Goal: Check status: Check status

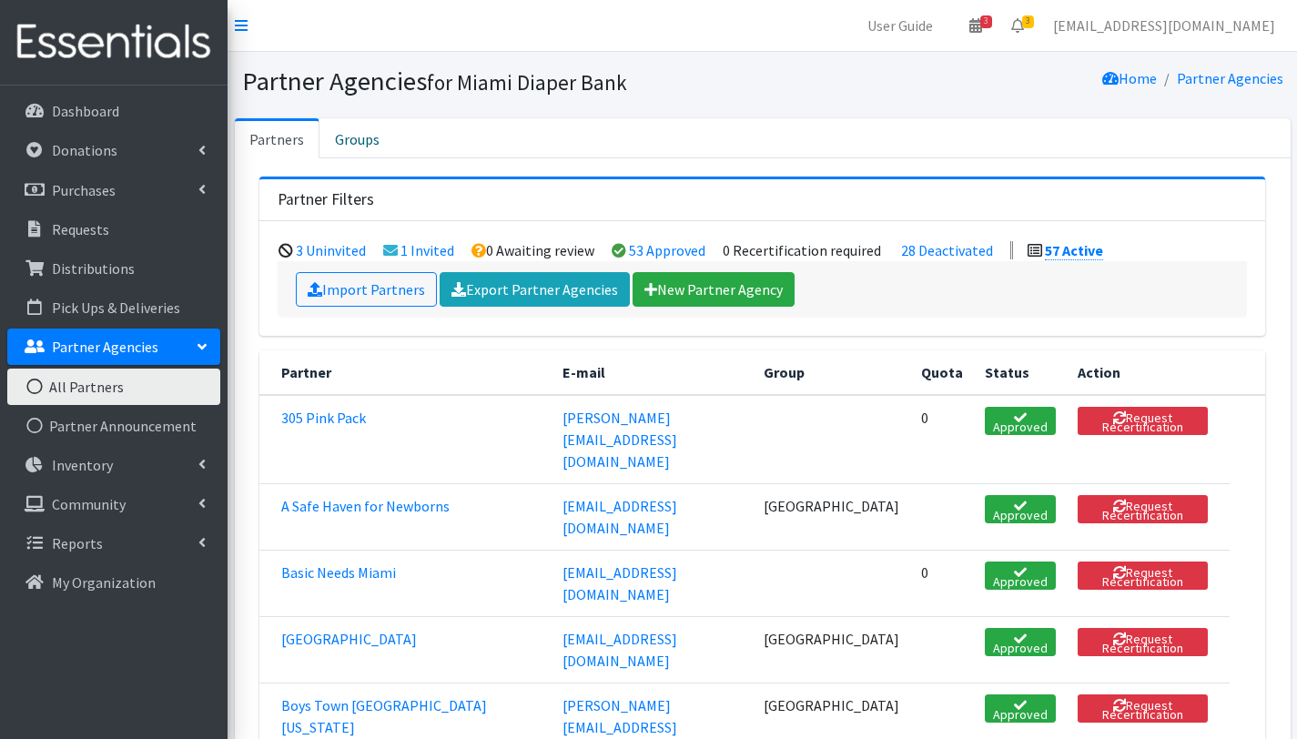
scroll to position [1766, 0]
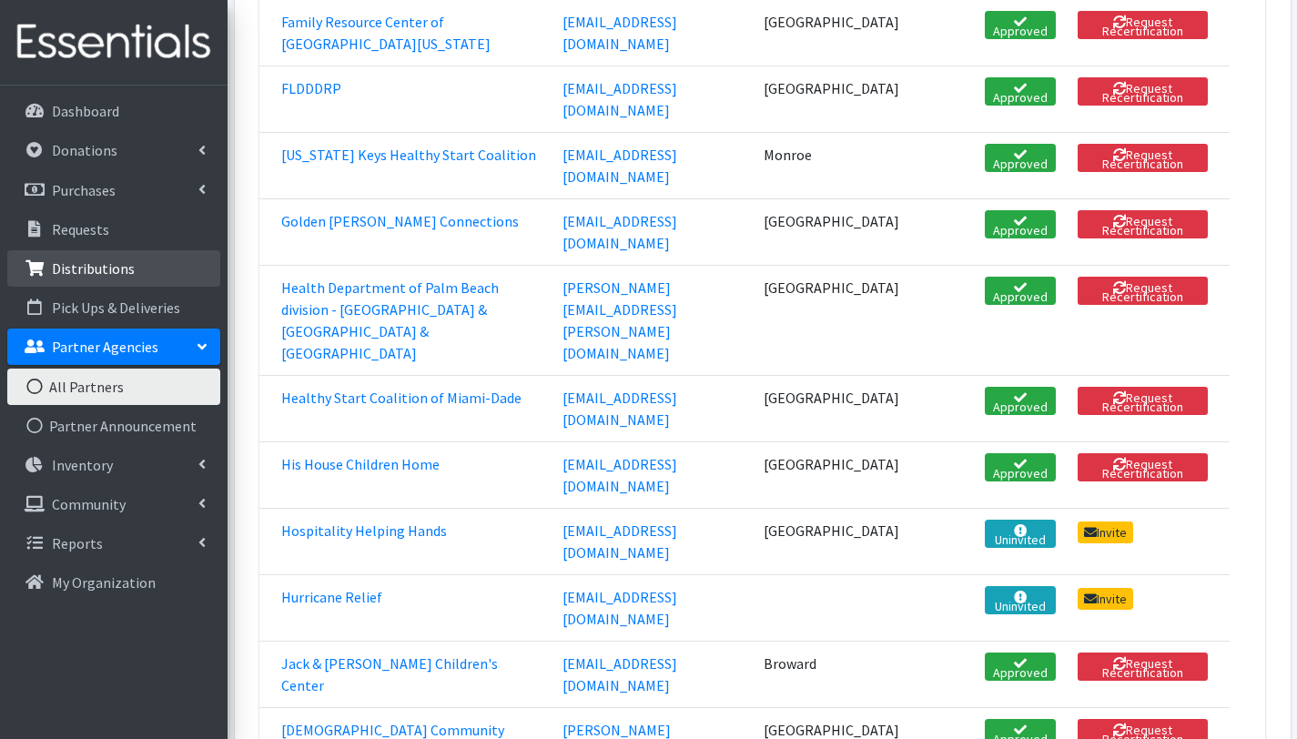
click at [89, 264] on p "Distributions" at bounding box center [93, 268] width 83 height 18
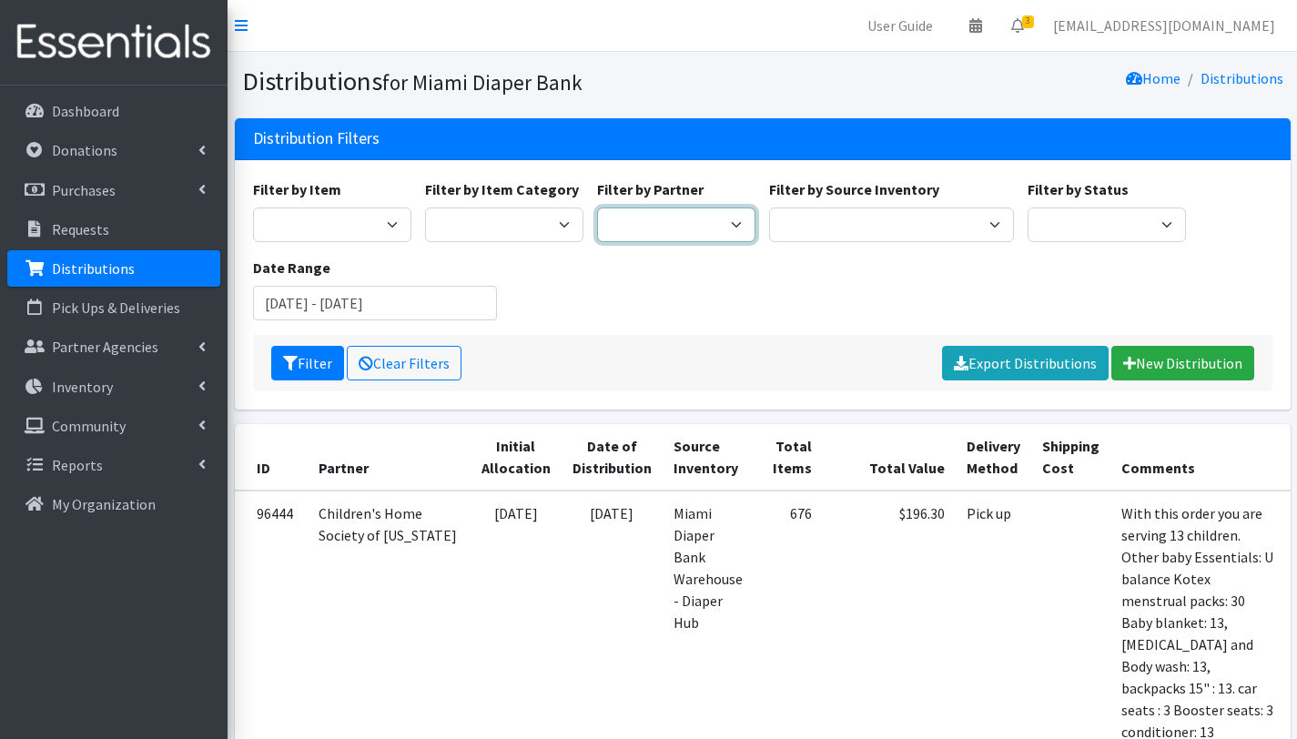
click at [674, 219] on select "305 Pink Pack A Safe Haven for Newborns Basic Needs Miami Belafonte TACOLCY Cen…" at bounding box center [676, 224] width 158 height 35
select select "2801"
click at [597, 207] on select "305 Pink Pack A Safe Haven for Newborns Basic Needs Miami Belafonte TACOLCY Cen…" at bounding box center [676, 224] width 158 height 35
click at [318, 360] on button "Filter" at bounding box center [307, 363] width 73 height 35
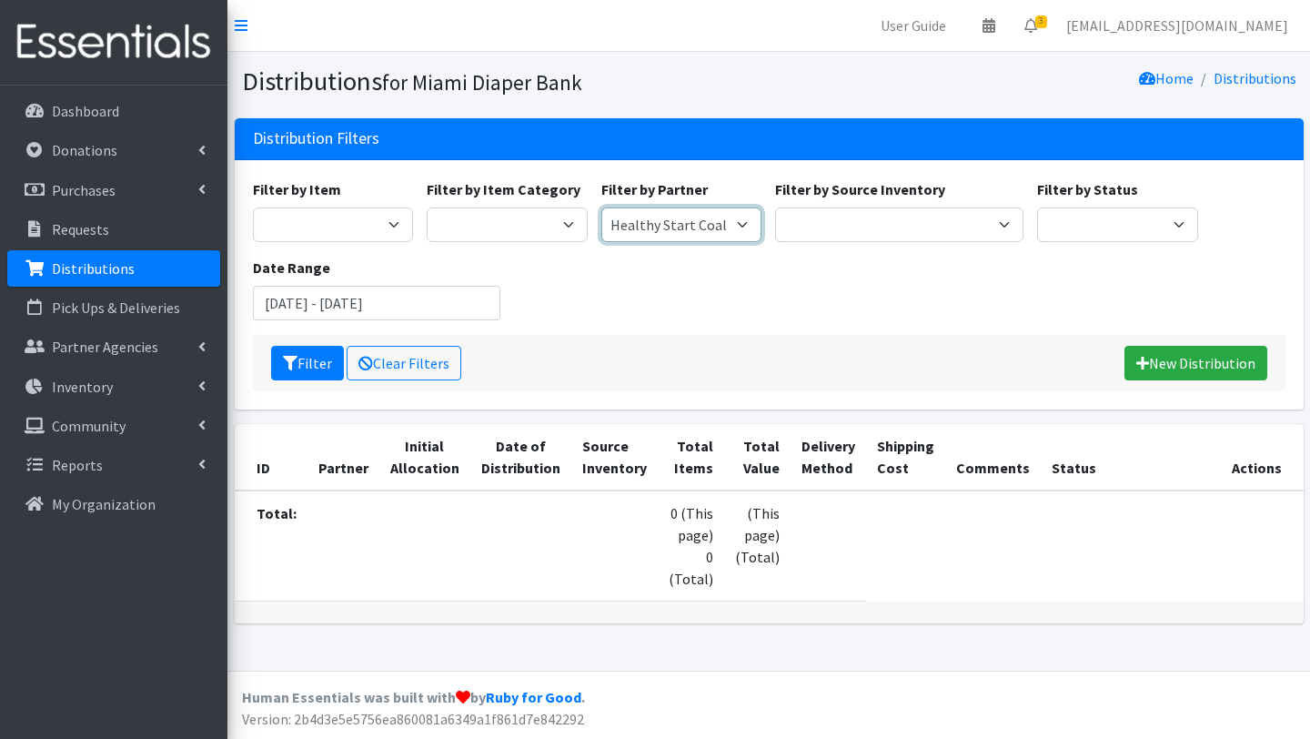
click at [733, 217] on select "305 Pink Pack A Safe Haven for Newborns Basic Needs Miami Belafonte TACOLCY Cen…" at bounding box center [682, 224] width 161 height 35
click at [602, 207] on select "305 Pink Pack A Safe Haven for Newborns Basic Needs Miami Belafonte TACOLCY Cen…" at bounding box center [682, 224] width 161 height 35
click at [369, 301] on input "July 12, 2025 - October 12, 2025" at bounding box center [377, 303] width 248 height 35
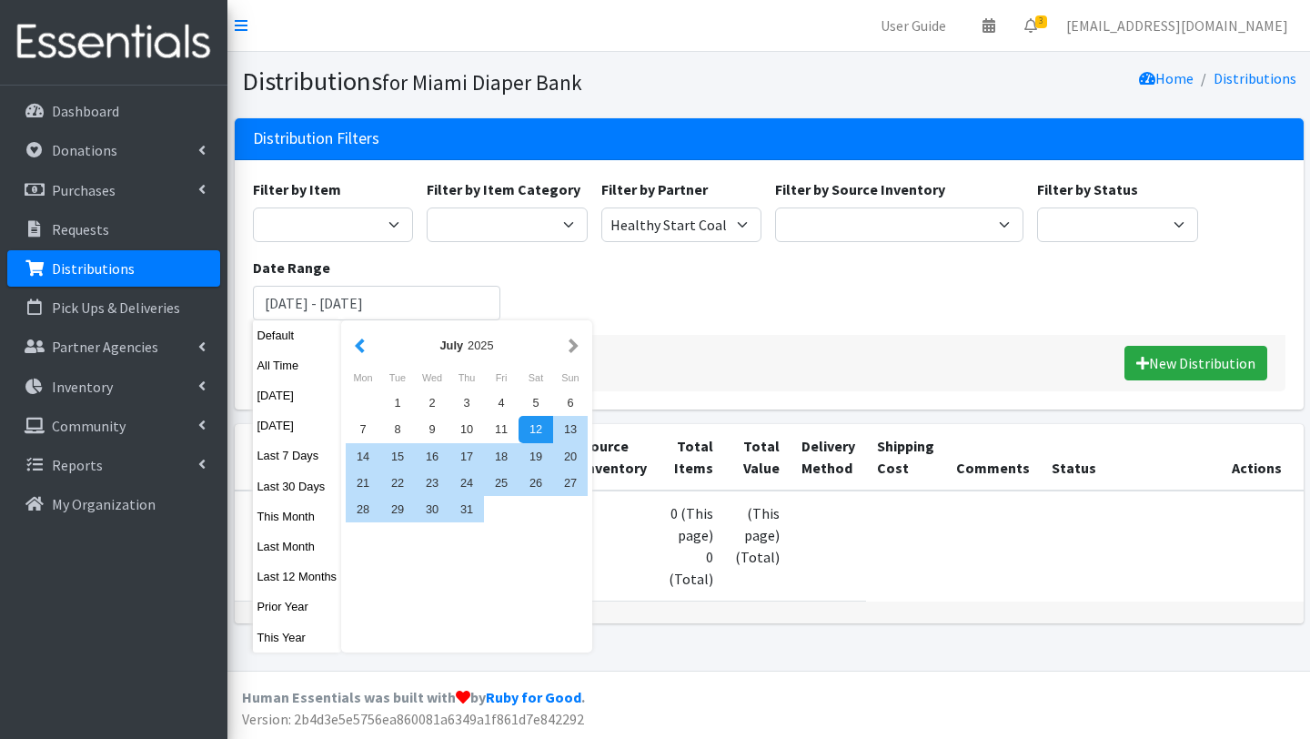
click at [363, 347] on button "button" at bounding box center [359, 345] width 19 height 23
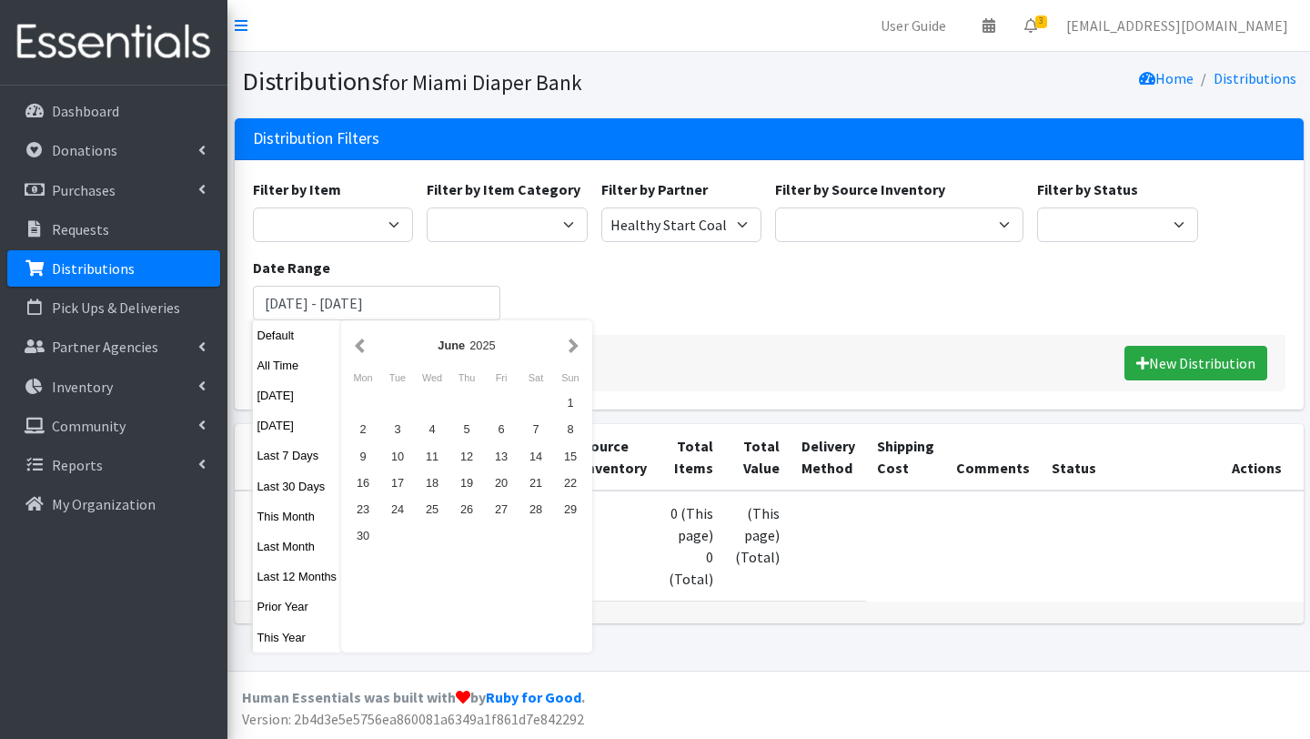
click at [363, 347] on button "button" at bounding box center [359, 345] width 19 height 23
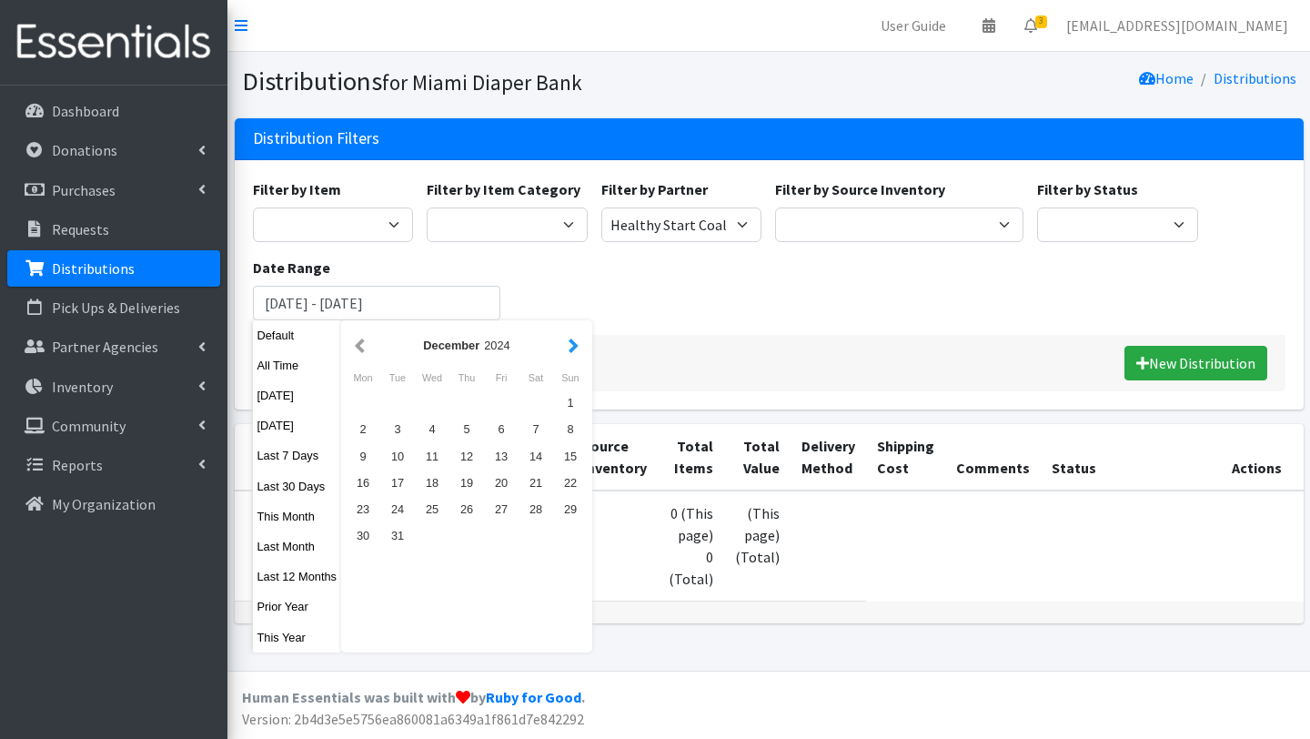
click at [575, 343] on button "button" at bounding box center [573, 345] width 19 height 23
click at [425, 400] on div "1" at bounding box center [432, 402] width 35 height 26
click at [574, 345] on button "button" at bounding box center [573, 345] width 19 height 23
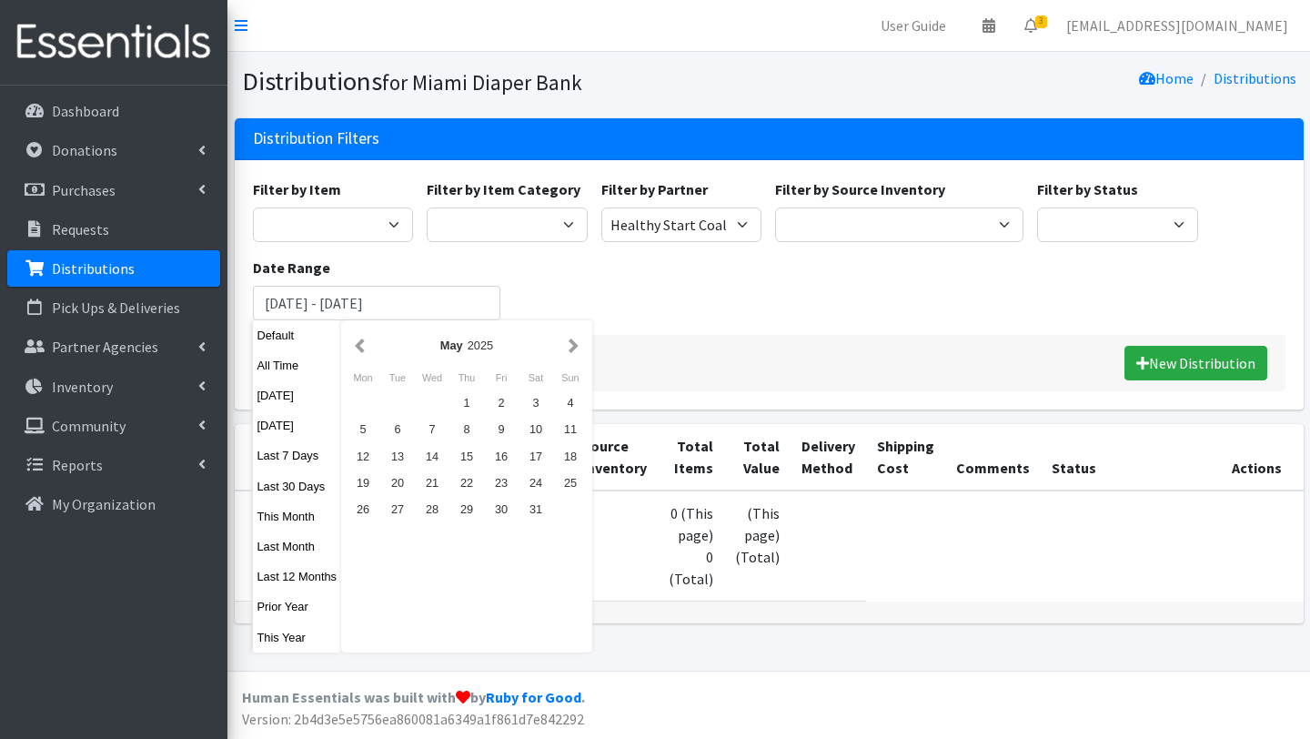
click at [574, 345] on button "button" at bounding box center [573, 345] width 19 height 23
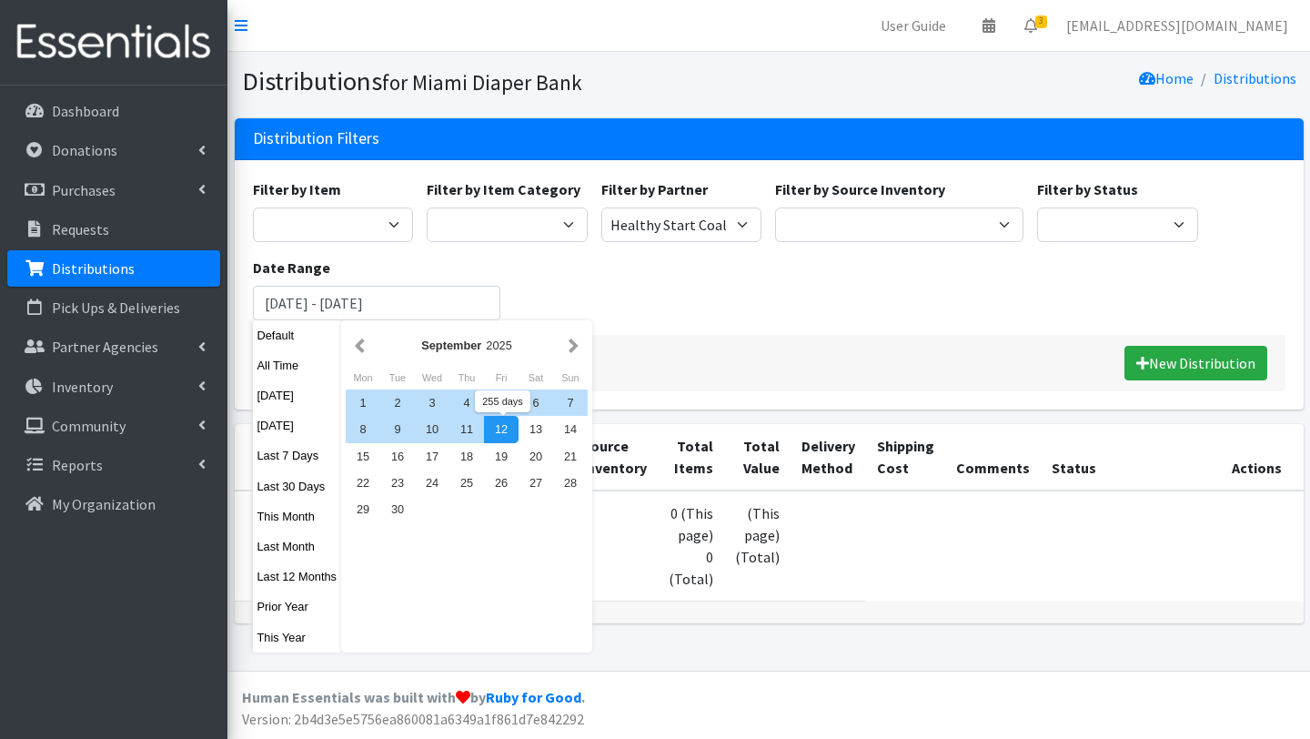
click at [496, 431] on div "12" at bounding box center [501, 429] width 35 height 26
type input "January 1, 2025 - September 12, 2025"
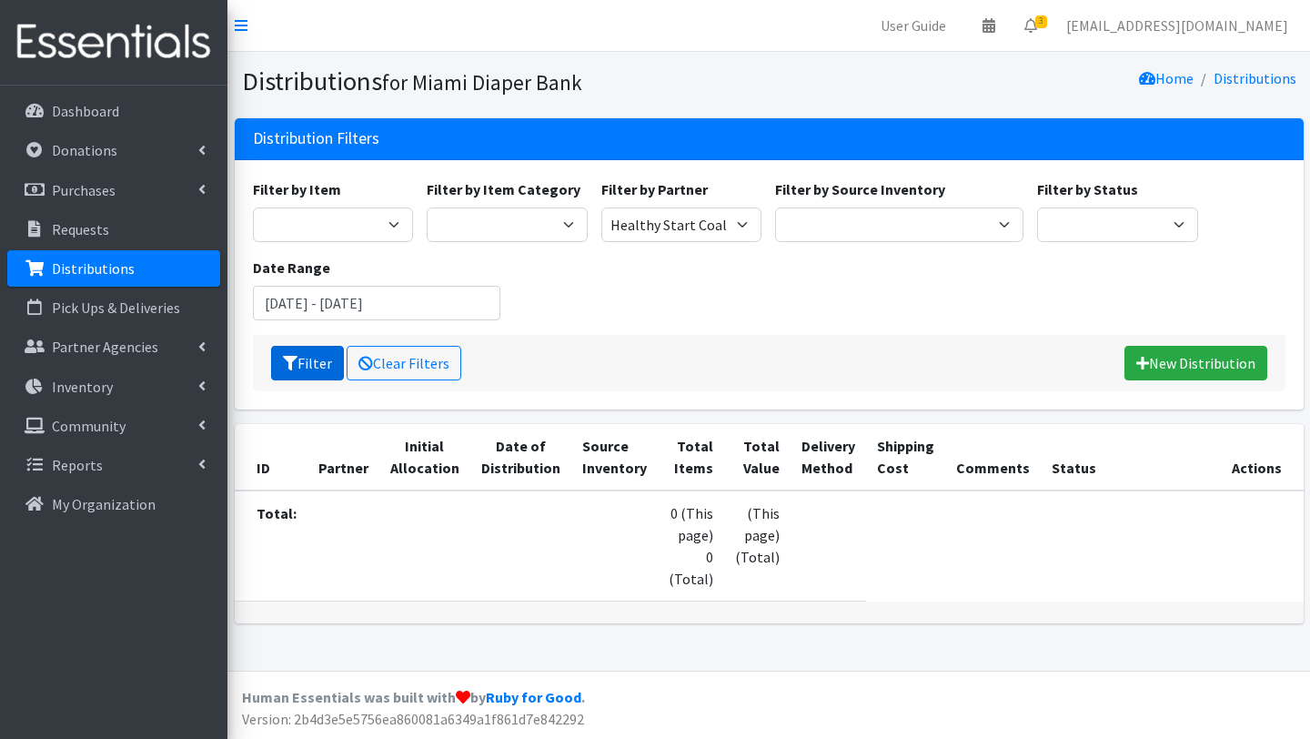
click at [309, 361] on button "Filter" at bounding box center [307, 363] width 73 height 35
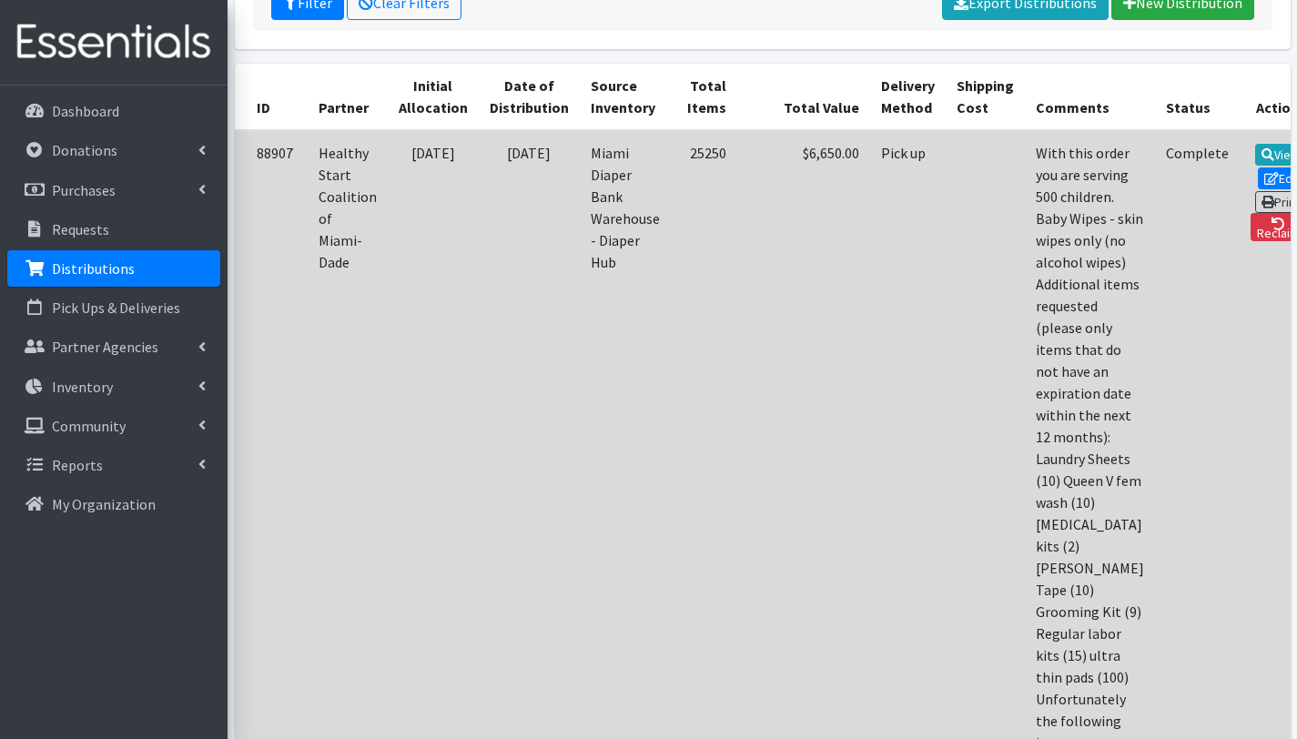
scroll to position [320, 0]
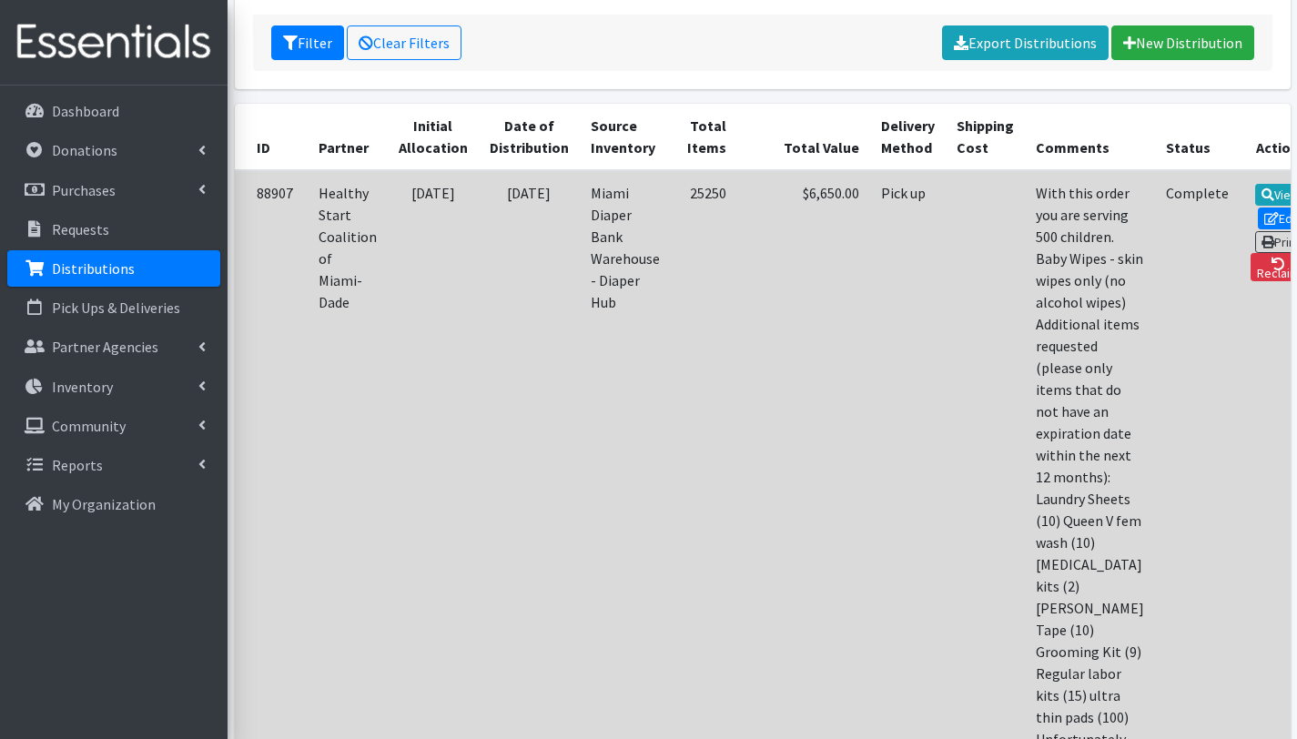
click at [870, 294] on td "Pick up" at bounding box center [908, 575] width 76 height 810
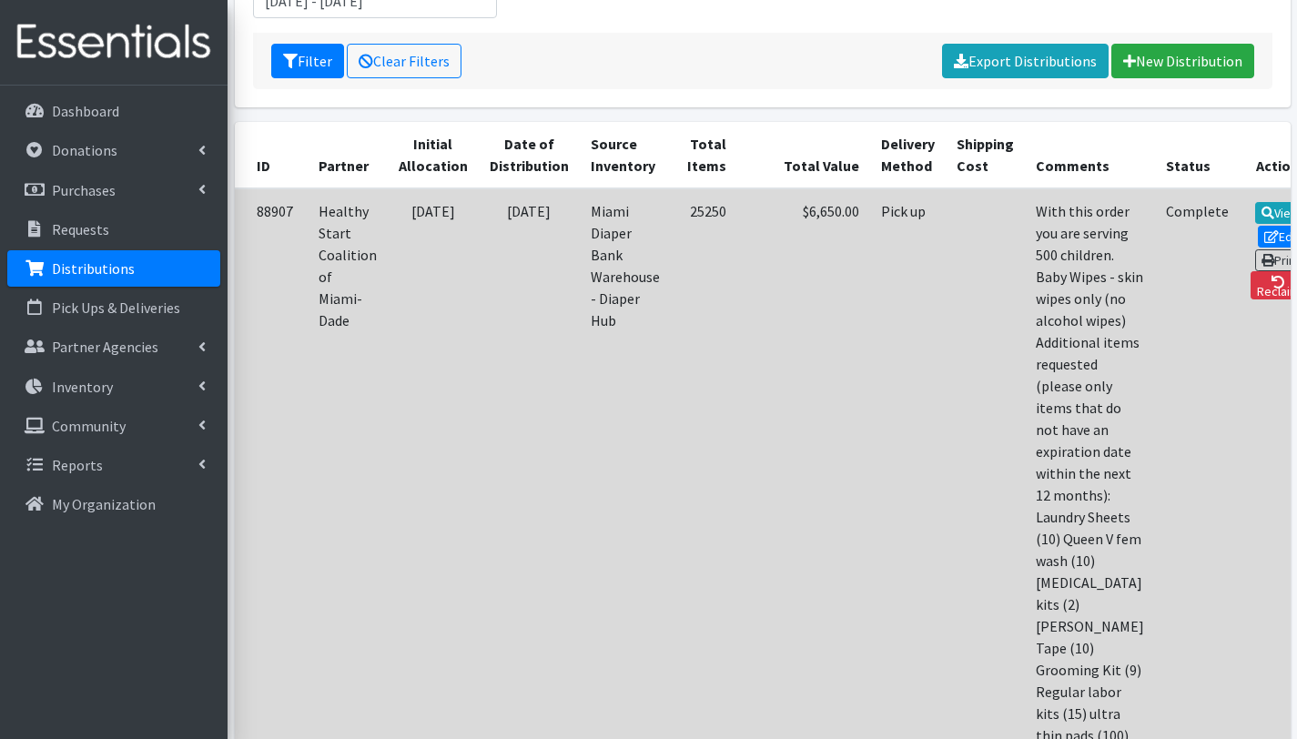
scroll to position [302, 0]
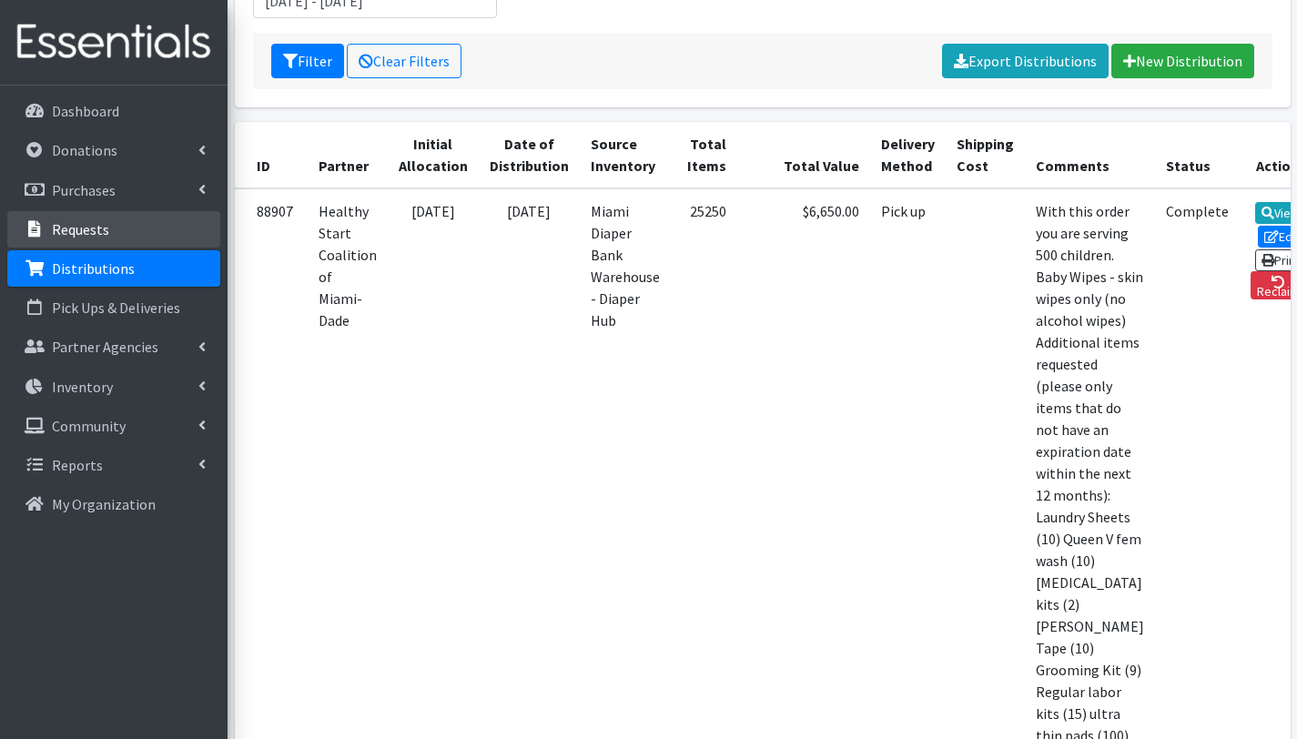
click at [104, 229] on p "Requests" at bounding box center [80, 229] width 57 height 18
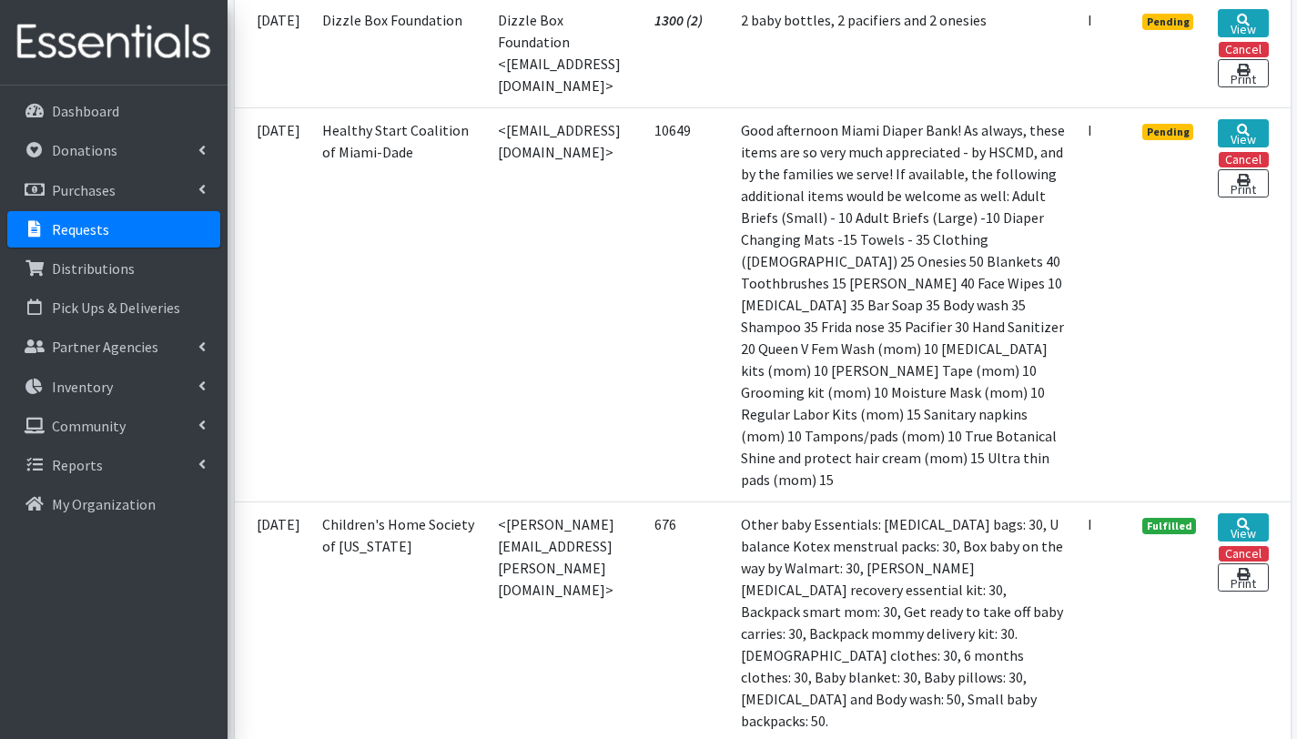
scroll to position [646, 0]
click at [1247, 123] on link "View" at bounding box center [1243, 134] width 50 height 28
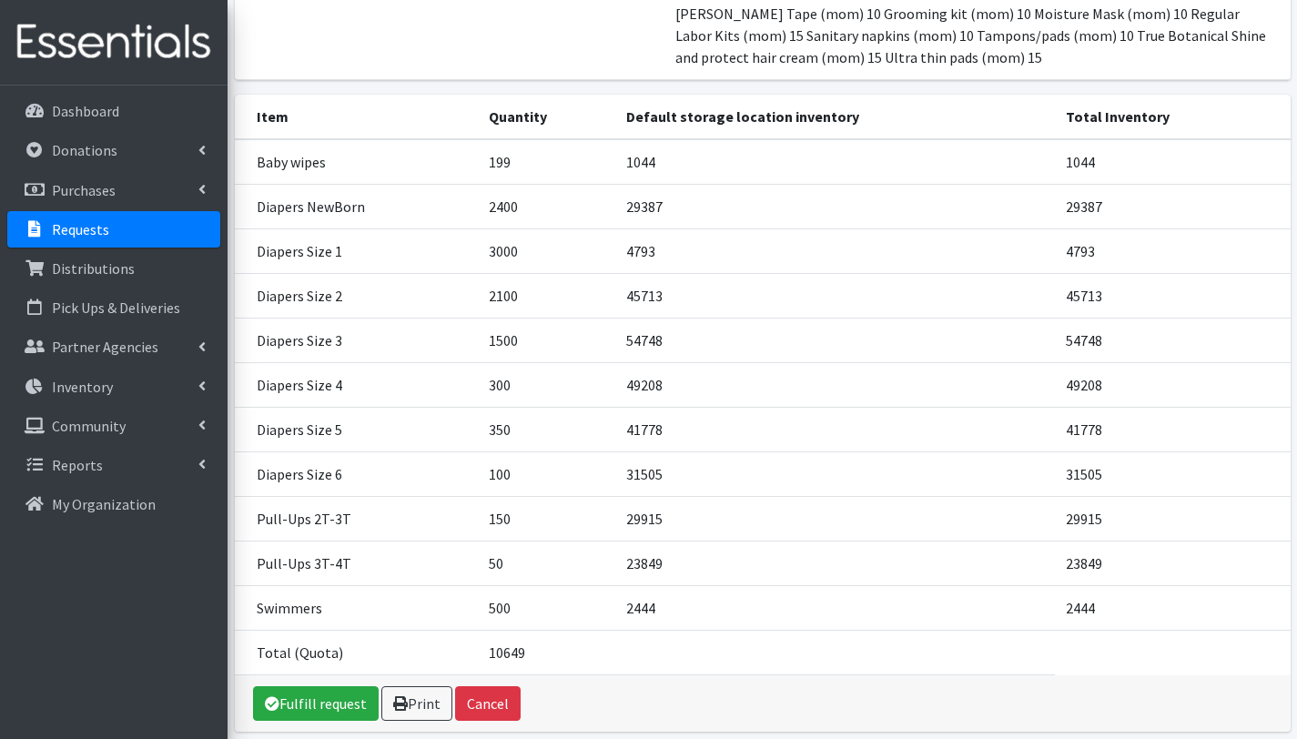
scroll to position [484, 0]
